Goal: Task Accomplishment & Management: Manage account settings

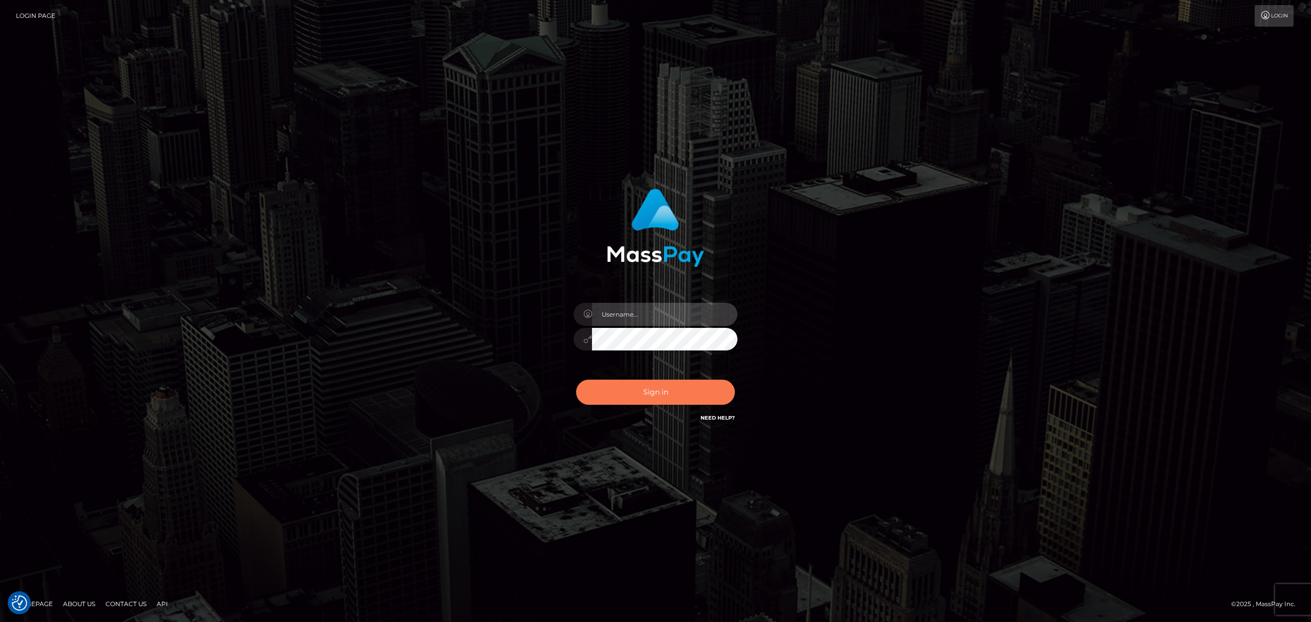
type input "Sean.silversocial1"
click at [682, 391] on button "Sign in" at bounding box center [655, 392] width 159 height 25
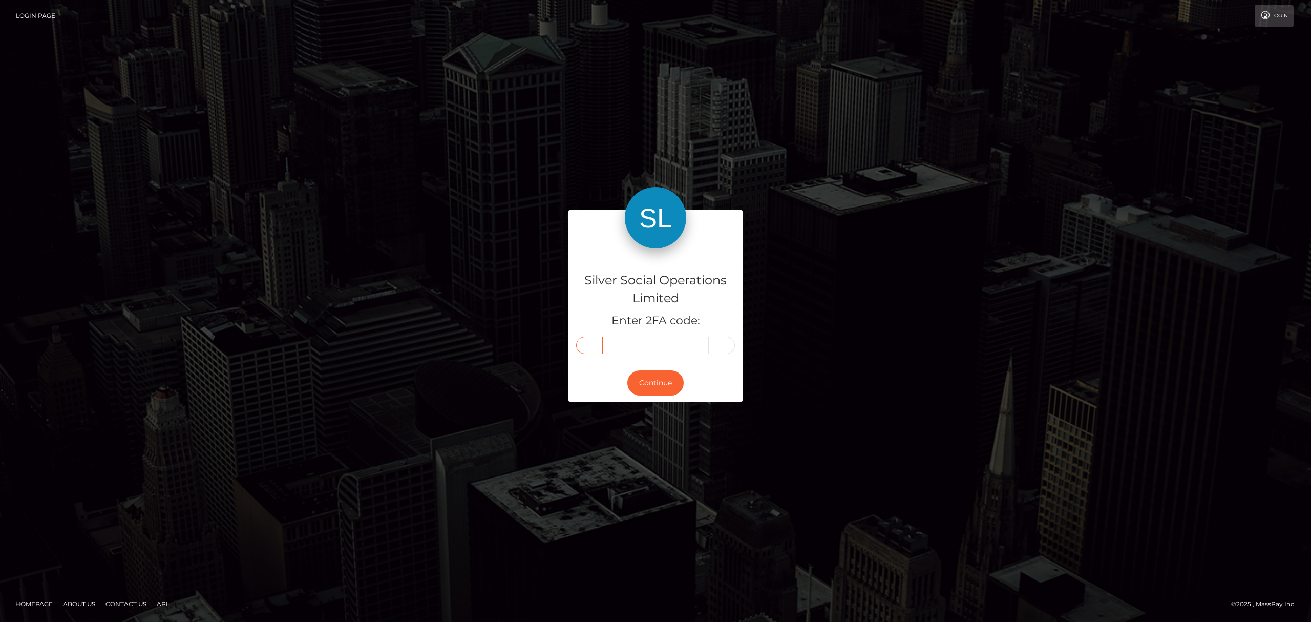
click at [598, 341] on input "text" at bounding box center [589, 345] width 27 height 17
paste input "8"
type input "8"
type input "5"
type input "0"
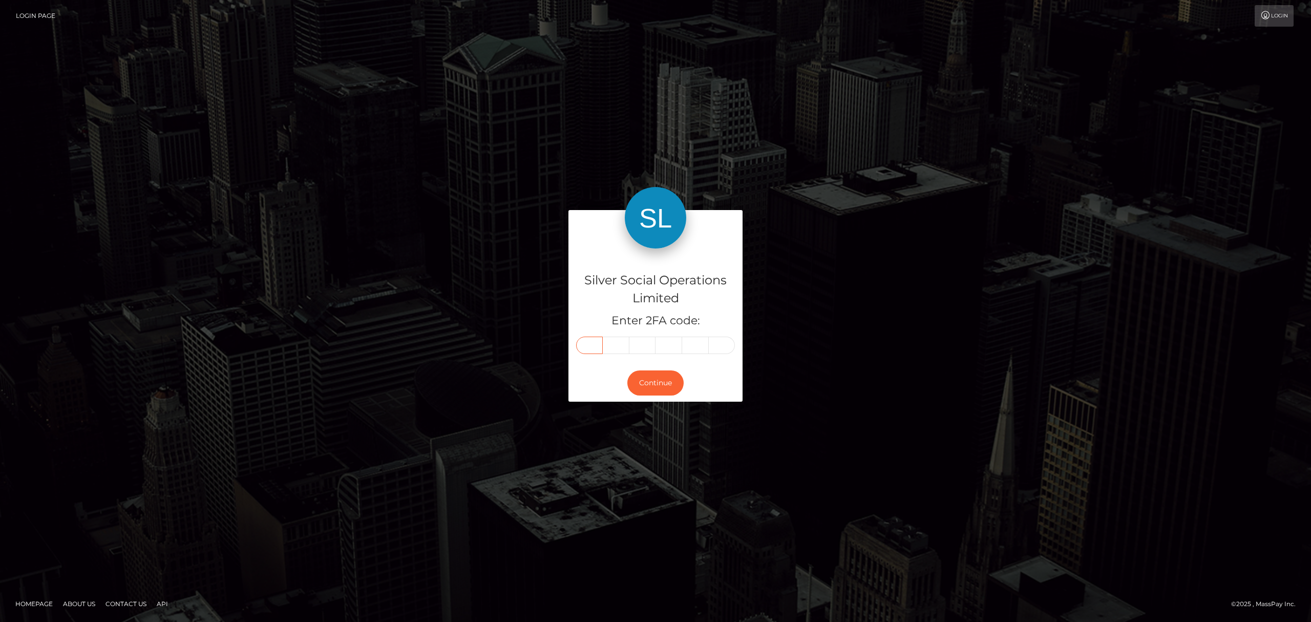
type input "6"
type input "7"
type input "8"
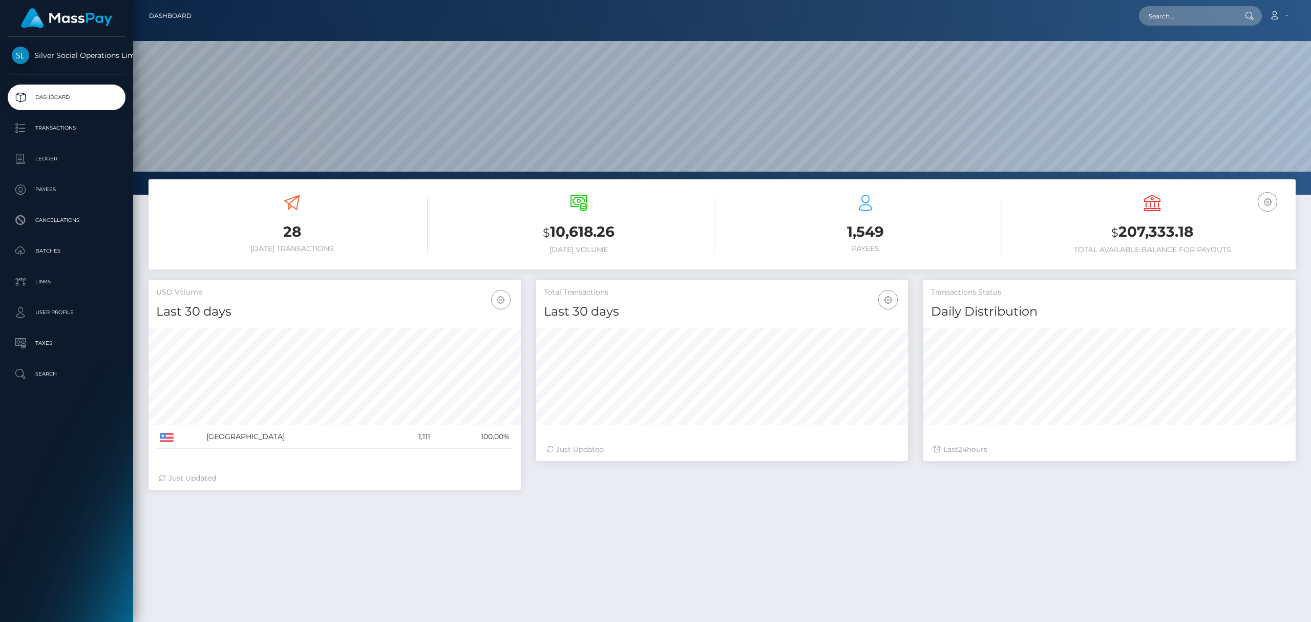
scroll to position [181, 372]
click at [1125, 224] on h3 "$ 207,333.18" at bounding box center [1153, 232] width 272 height 21
copy h3 "207,333.18"
drag, startPoint x: 74, startPoint y: 133, endPoint x: 113, endPoint y: 111, distance: 44.7
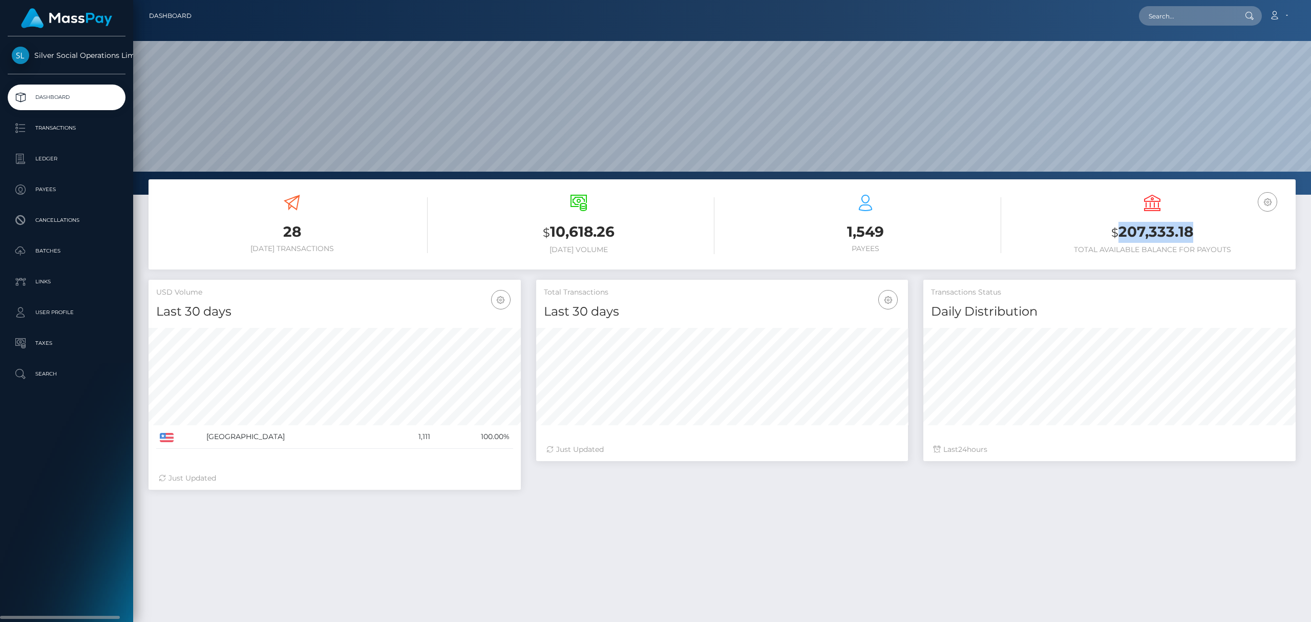
click at [74, 133] on p "Transactions" at bounding box center [67, 127] width 110 height 15
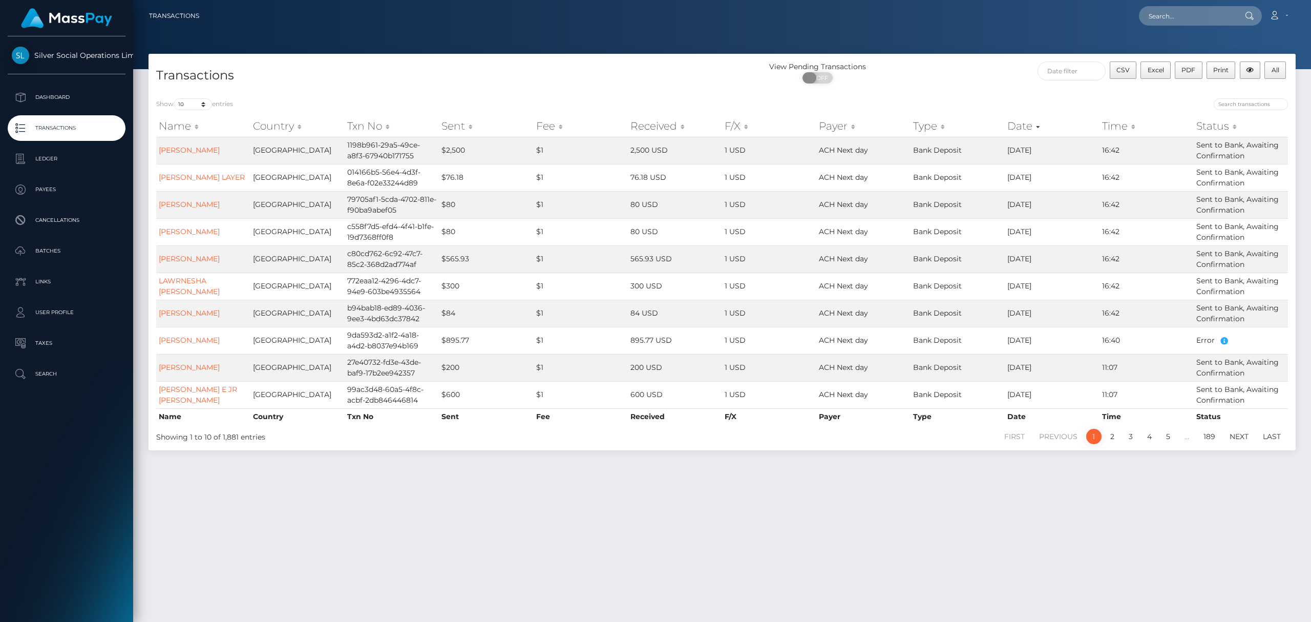
click at [820, 76] on span "OFF" at bounding box center [821, 77] width 26 height 11
checkbox input "true"
click at [1012, 65] on div "CSV Excel PDF Print All" at bounding box center [1152, 74] width 287 height 27
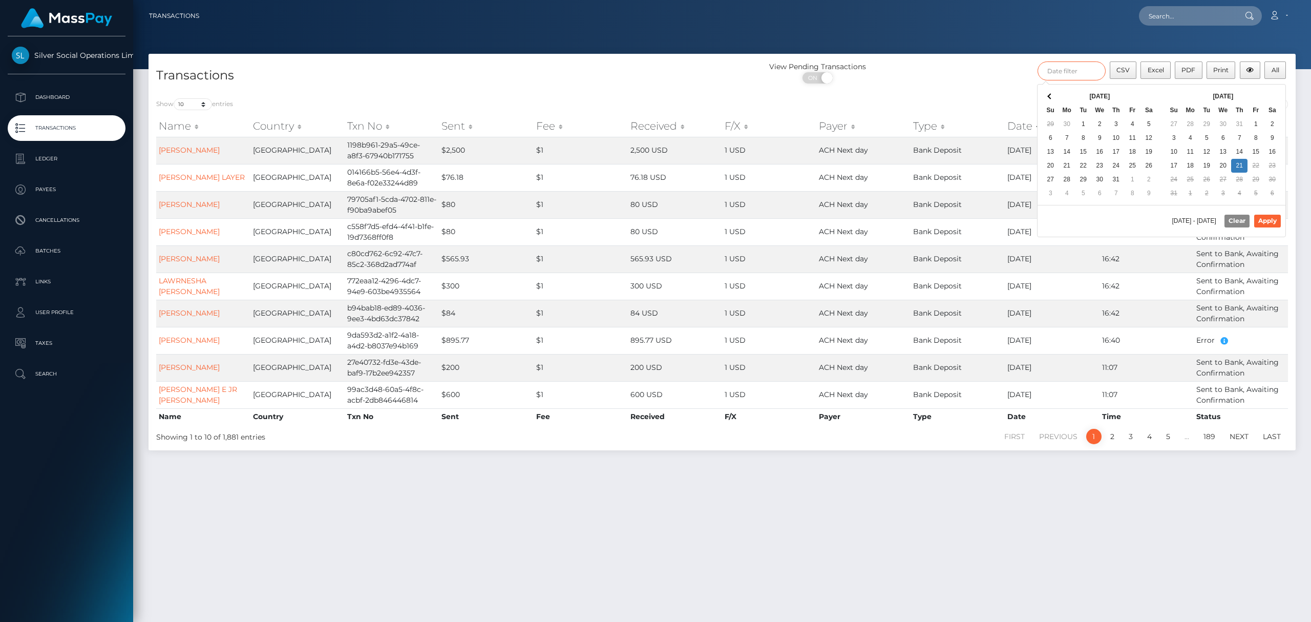
drag, startPoint x: 1061, startPoint y: 72, endPoint x: 1086, endPoint y: 76, distance: 24.9
click at [1061, 72] on input "text" at bounding box center [1072, 70] width 68 height 19
click at [1261, 221] on button "Apply" at bounding box center [1268, 221] width 27 height 12
type input "08/01/2025 - 08/21/2025"
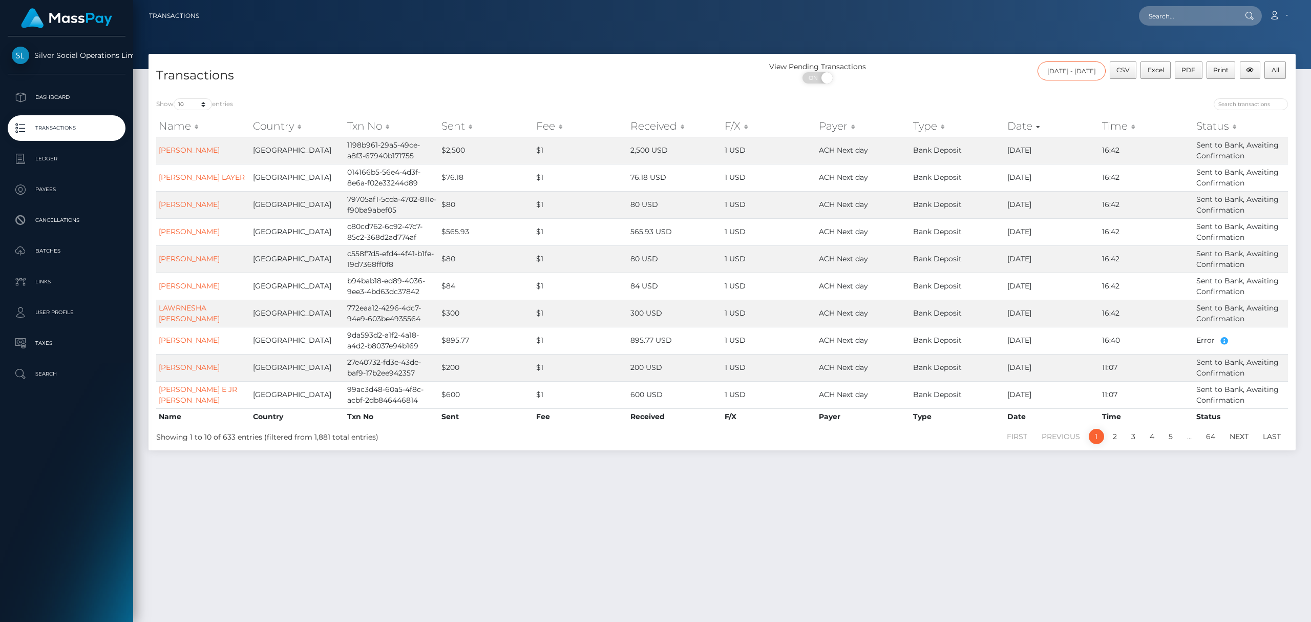
click at [1041, 71] on input "08/01/2025 - 08/21/2025" at bounding box center [1072, 70] width 68 height 19
click at [1274, 71] on span "All" at bounding box center [1276, 70] width 8 height 8
click at [1286, 13] on link "Account" at bounding box center [1279, 16] width 30 height 22
click at [1240, 73] on link "Logout" at bounding box center [1255, 65] width 82 height 19
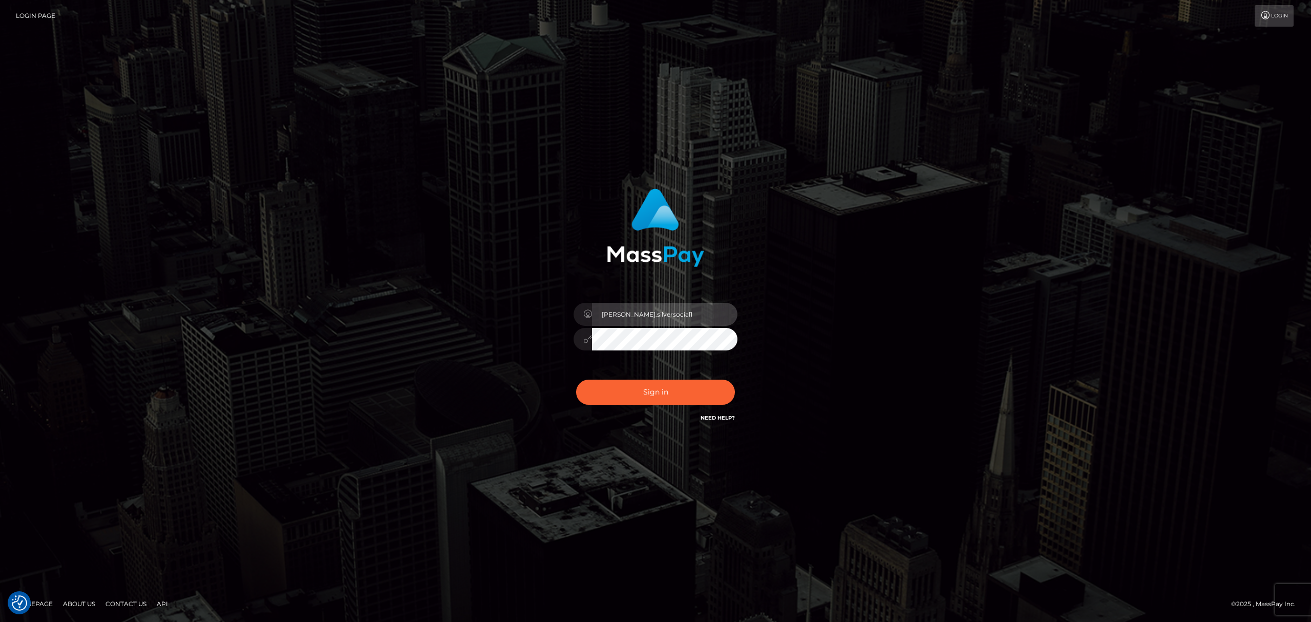
drag, startPoint x: 644, startPoint y: 310, endPoint x: 659, endPoint y: 314, distance: 14.8
click at [644, 310] on input "Sean.silversocial1" at bounding box center [664, 314] width 145 height 23
type input "sean.ace"
click at [684, 393] on button "Sign in" at bounding box center [655, 392] width 159 height 25
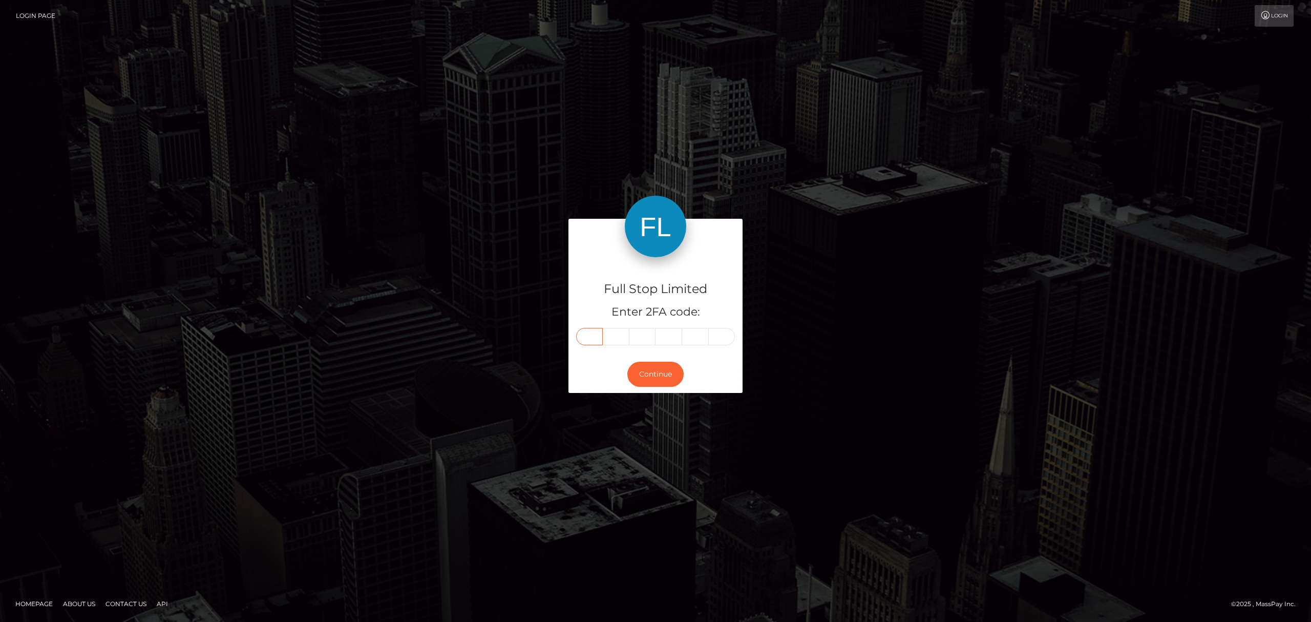
drag, startPoint x: 593, startPoint y: 332, endPoint x: 607, endPoint y: 332, distance: 13.3
click at [593, 332] on input "text" at bounding box center [589, 336] width 27 height 17
type input "4"
type input "9"
type input "6"
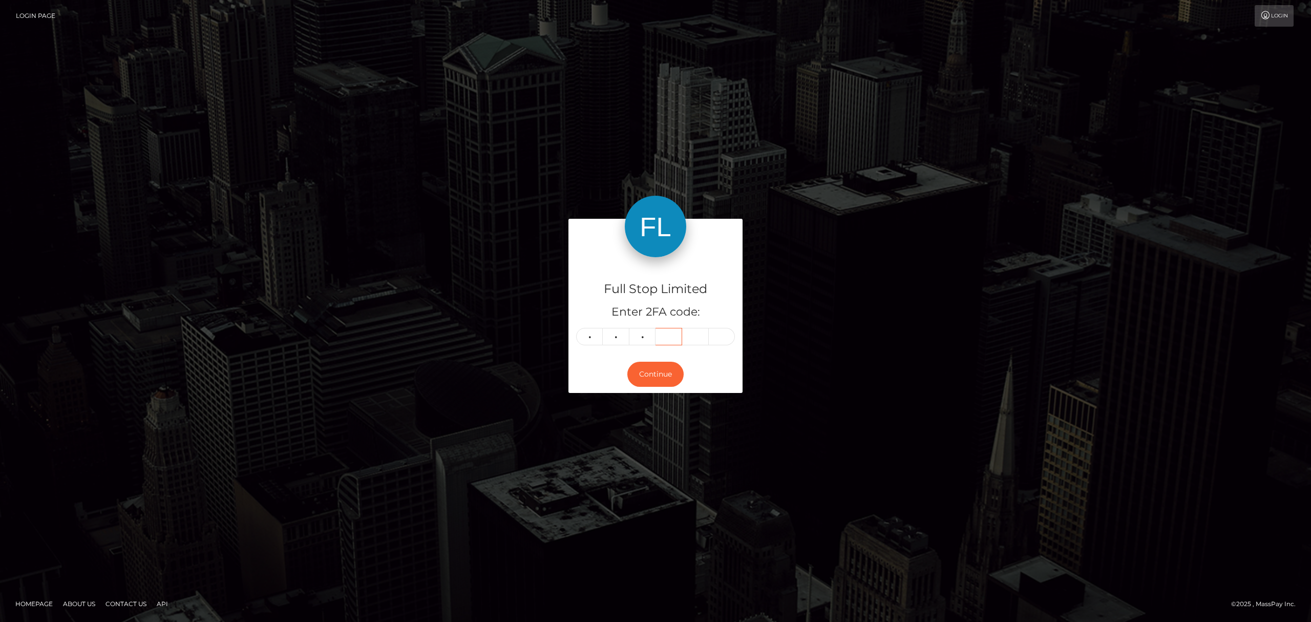
click at [671, 341] on input "text" at bounding box center [669, 336] width 27 height 17
type input "1"
type input "5"
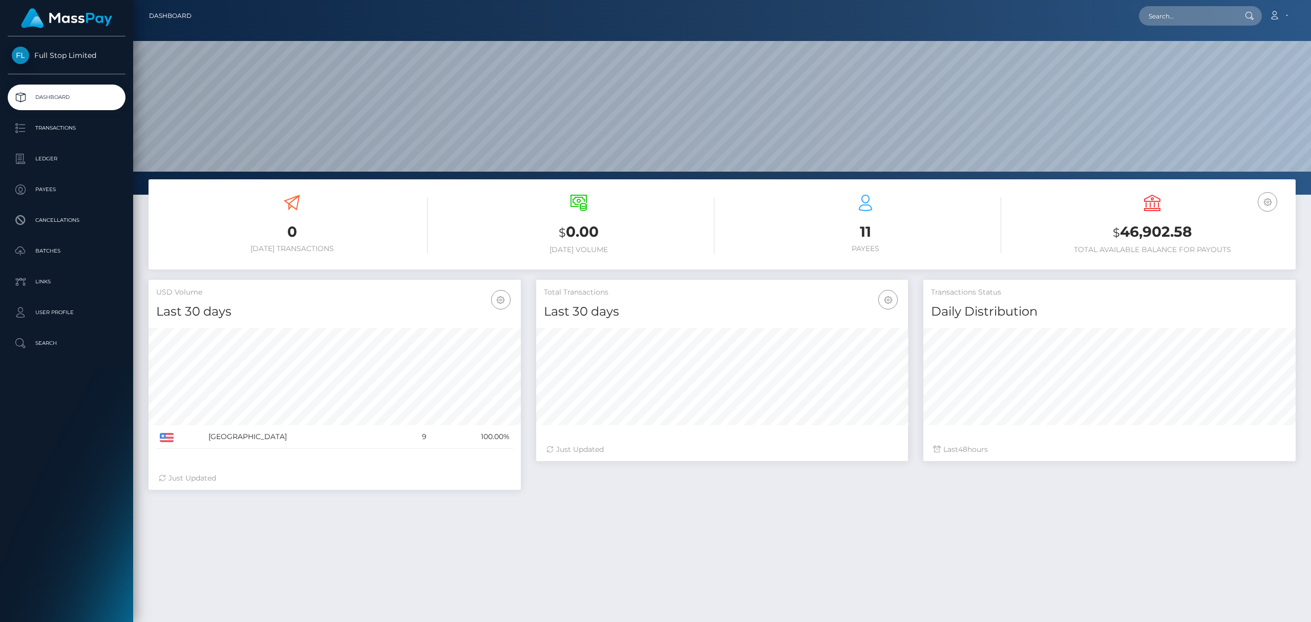
scroll to position [181, 372]
click at [1162, 224] on h3 "$ 46,902.58" at bounding box center [1153, 232] width 272 height 21
copy h3 "46,902.58"
click at [1285, 16] on link "Account" at bounding box center [1279, 16] width 30 height 22
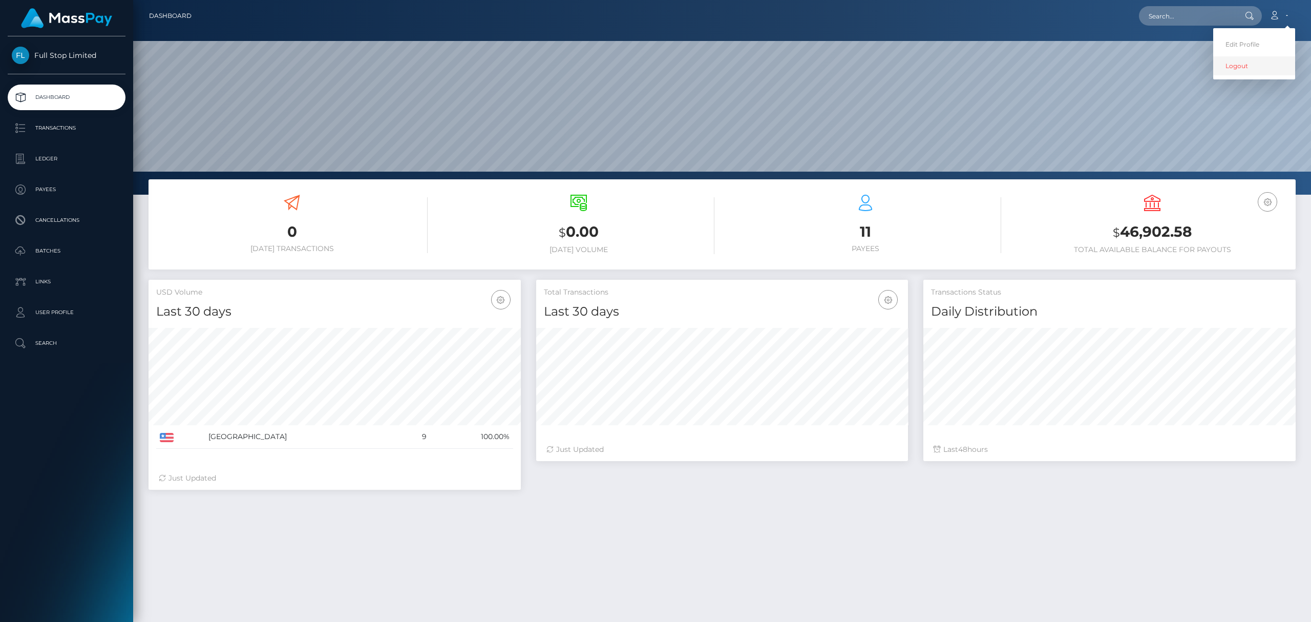
click at [1243, 66] on link "Logout" at bounding box center [1255, 65] width 82 height 19
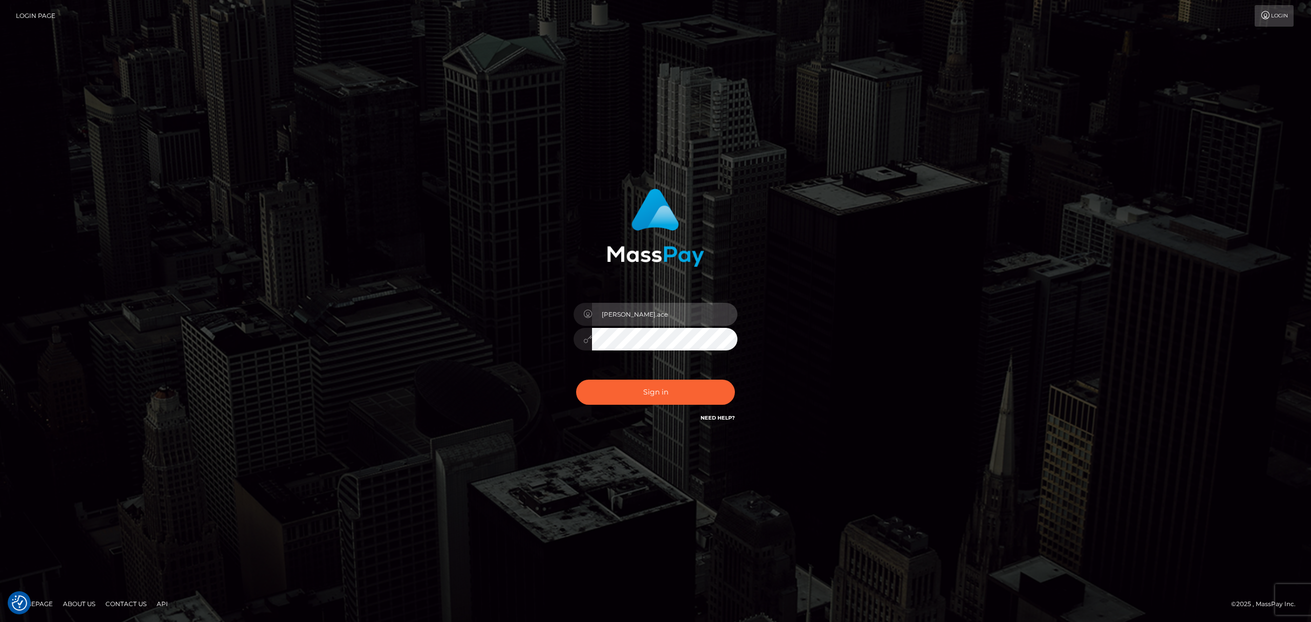
click at [630, 317] on input "sean.ace" at bounding box center [664, 314] width 145 height 23
type input "sean.megabonanza"
click at [688, 390] on button "Sign in" at bounding box center [655, 392] width 159 height 25
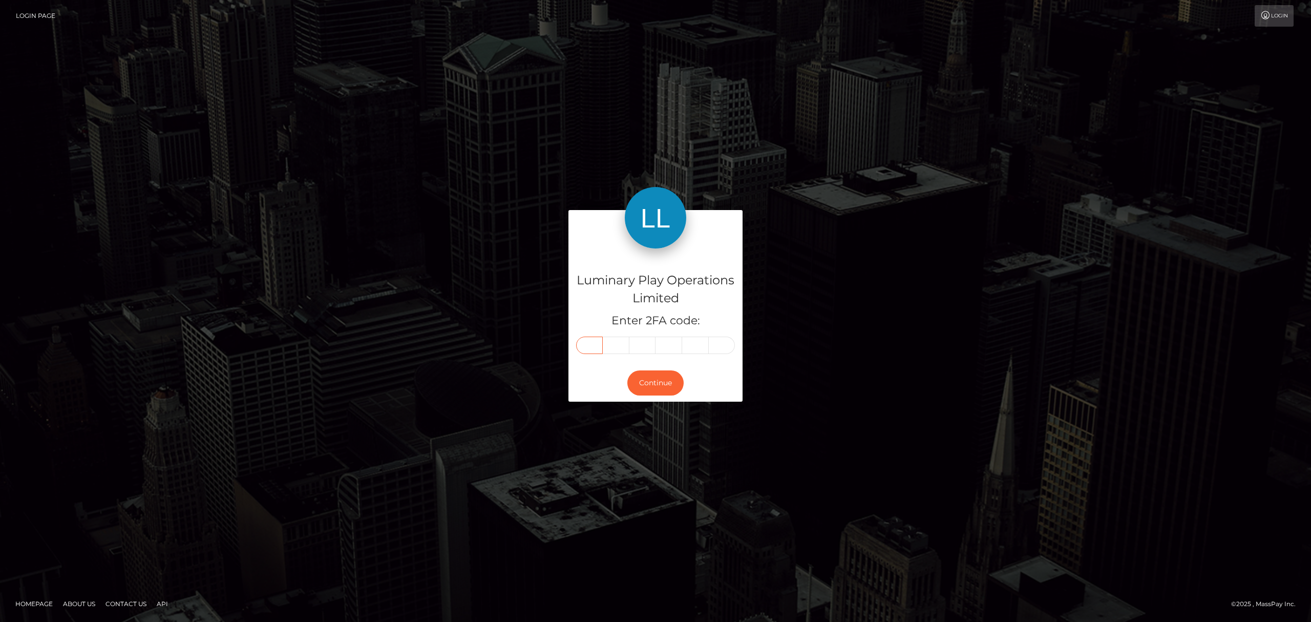
click at [590, 346] on input "text" at bounding box center [589, 345] width 27 height 17
paste input "1"
type input "1"
type input "7"
type input "4"
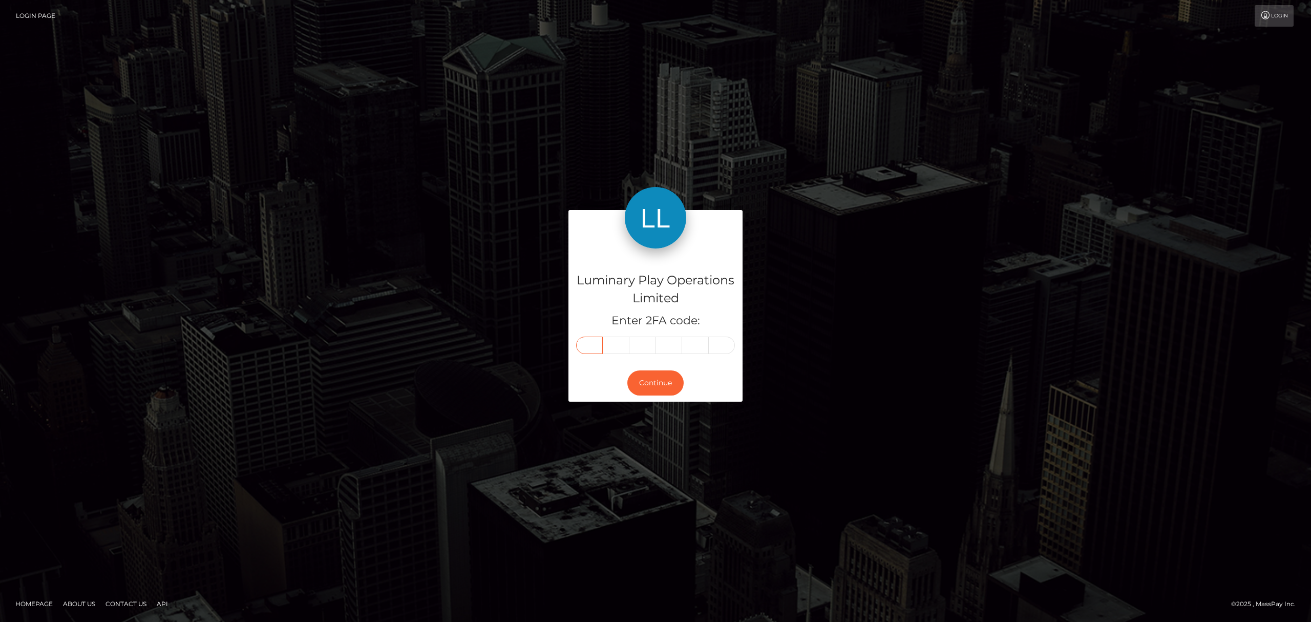
type input "0"
type input "4"
type input "6"
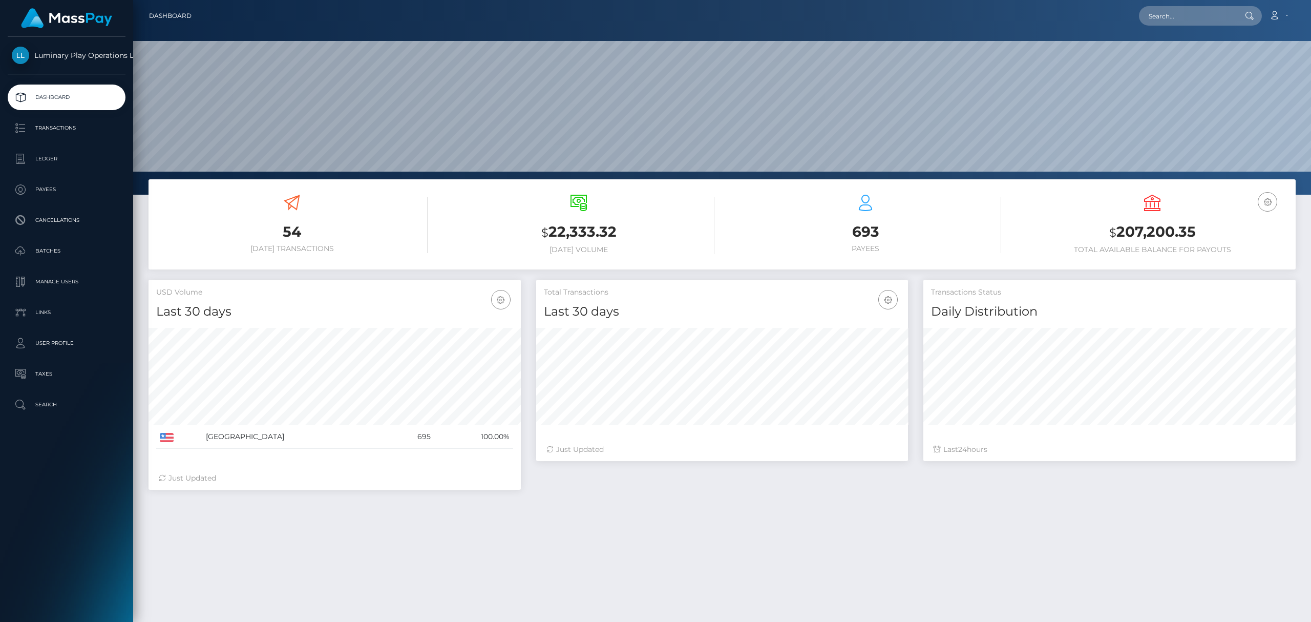
scroll to position [181, 372]
click at [1168, 221] on div "USD Balance $ 207,200.35 Total Available Balance for Payouts" at bounding box center [1153, 224] width 272 height 59
copy h3 "207,200.35"
